Goal: Navigation & Orientation: Find specific page/section

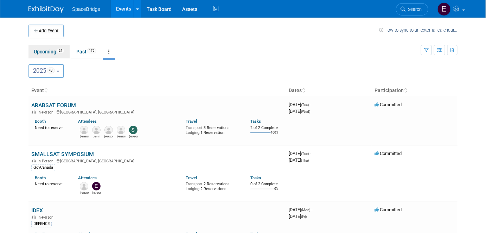
click at [42, 52] on link "Upcoming 24" at bounding box center [48, 51] width 41 height 13
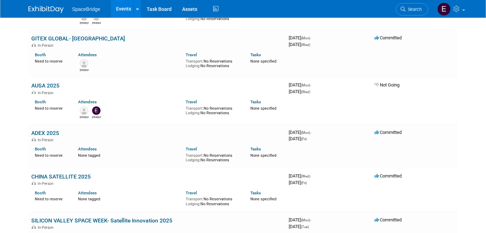
scroll to position [192, 0]
